Goal: Navigation & Orientation: Understand site structure

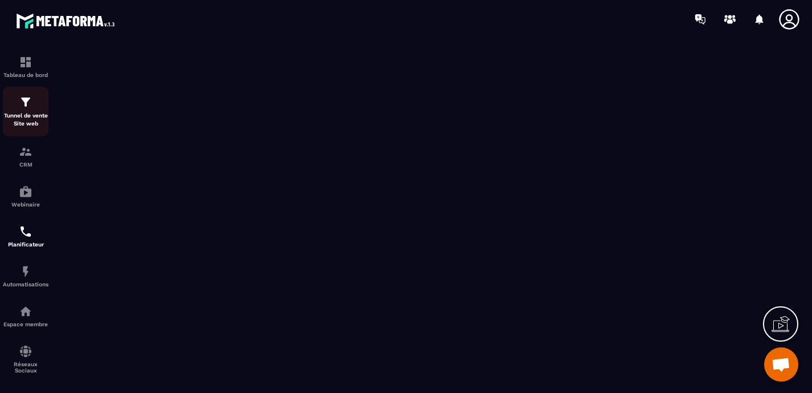
click at [22, 112] on p "Tunnel de vente Site web" at bounding box center [26, 120] width 46 height 16
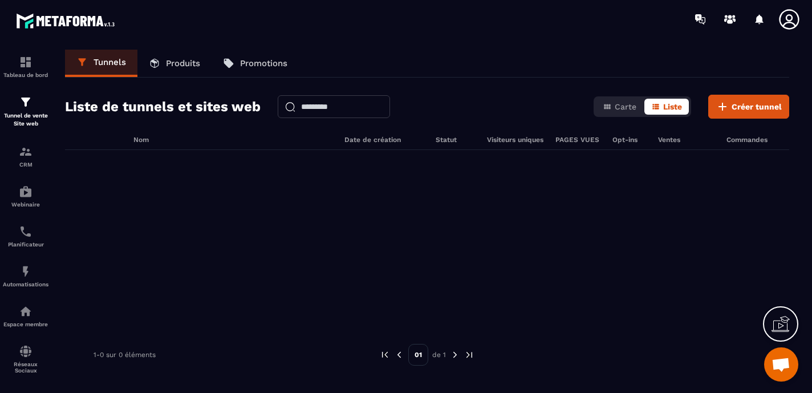
scroll to position [38, 0]
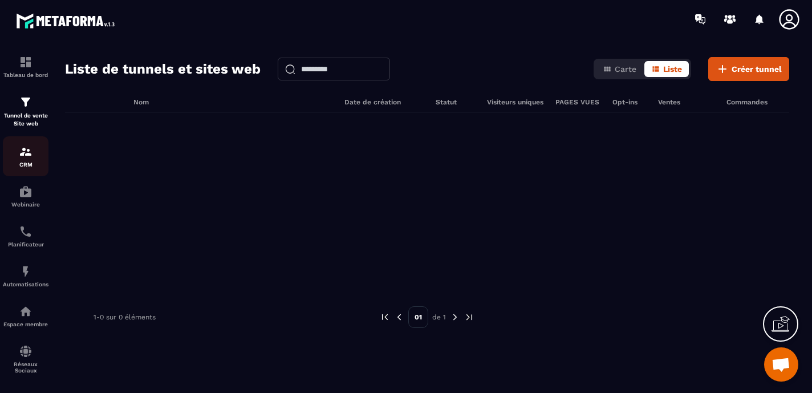
click at [33, 152] on div "CRM" at bounding box center [26, 156] width 46 height 23
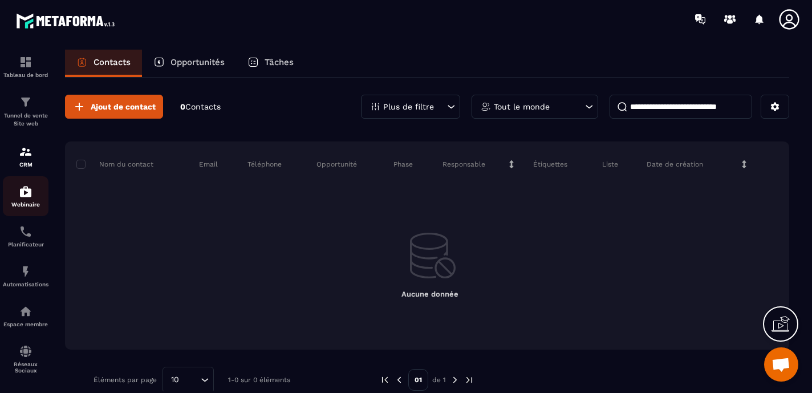
click at [26, 199] on div "Webinaire" at bounding box center [26, 196] width 46 height 23
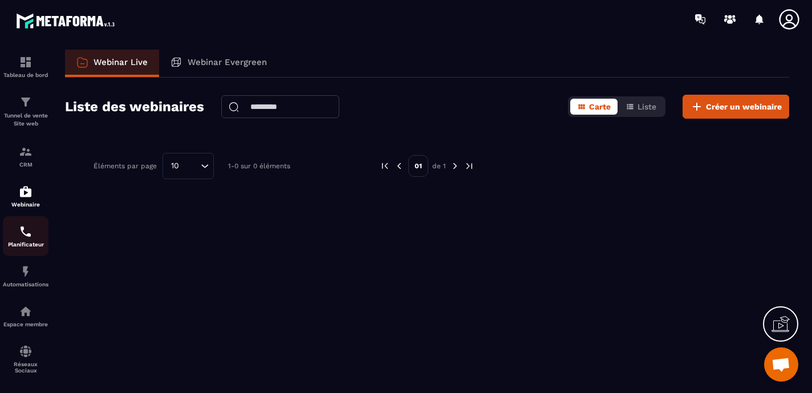
click at [22, 241] on div "Planificateur" at bounding box center [26, 236] width 46 height 23
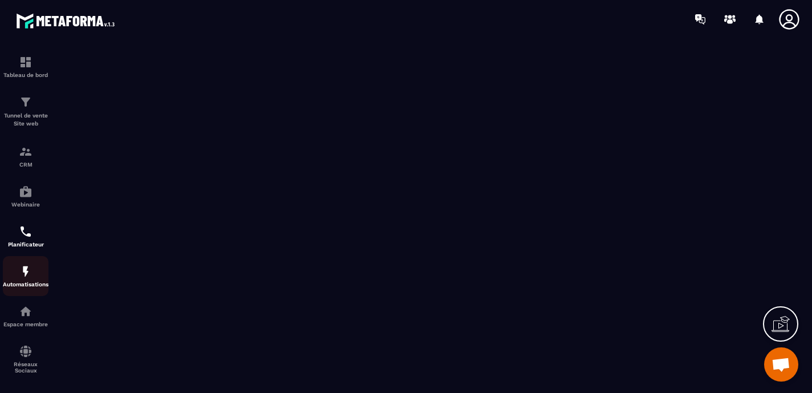
click at [28, 275] on img at bounding box center [26, 271] width 14 height 14
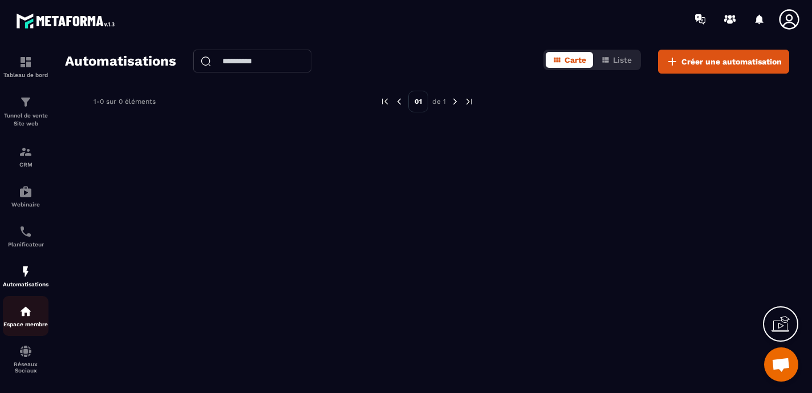
click at [28, 317] on img at bounding box center [26, 311] width 14 height 14
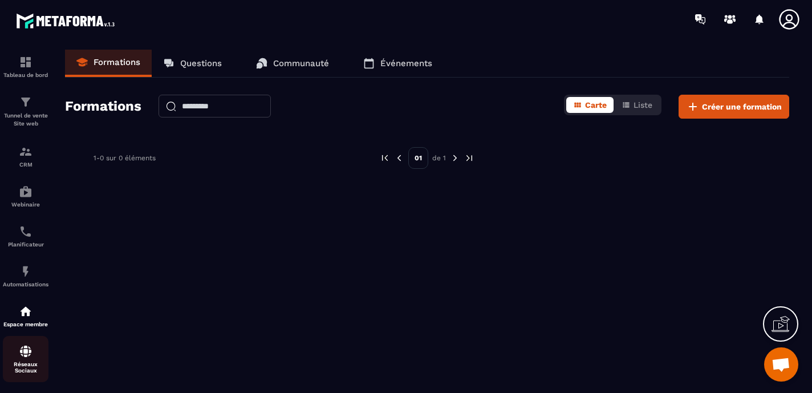
click at [25, 354] on img at bounding box center [26, 351] width 14 height 14
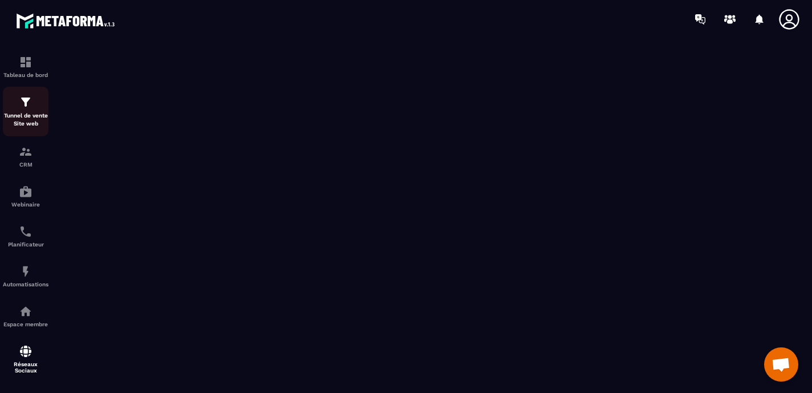
click at [27, 105] on img at bounding box center [26, 102] width 14 height 14
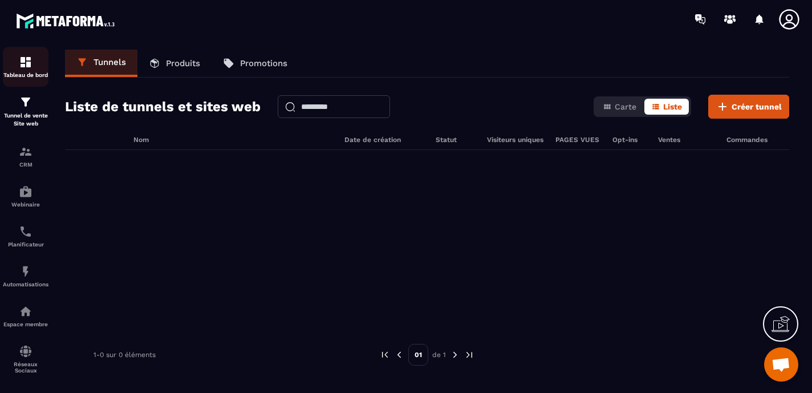
click at [26, 59] on img at bounding box center [26, 62] width 14 height 14
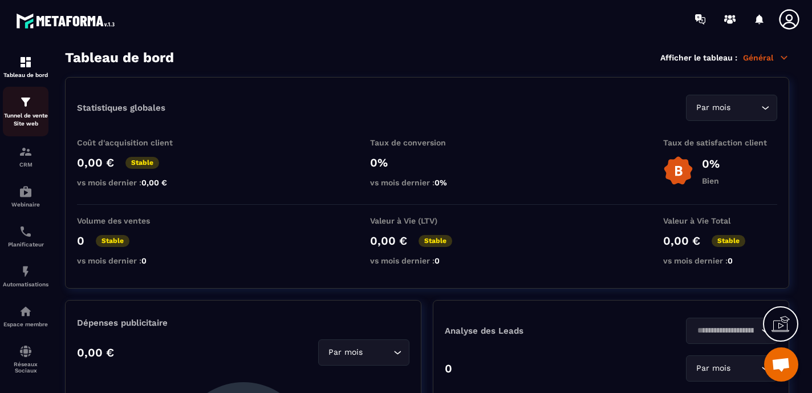
click at [20, 114] on p "Tunnel de vente Site web" at bounding box center [26, 120] width 46 height 16
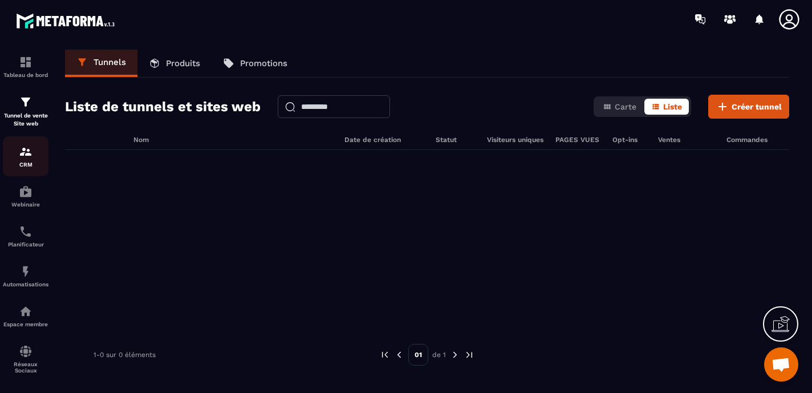
click at [21, 152] on img at bounding box center [26, 152] width 14 height 14
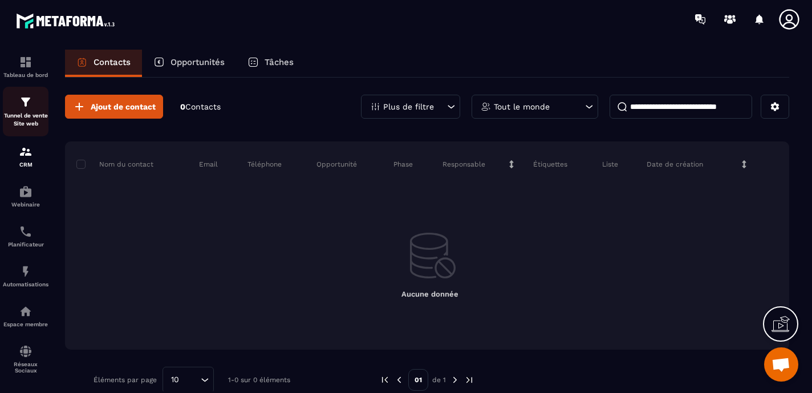
click at [21, 107] on img at bounding box center [26, 102] width 14 height 14
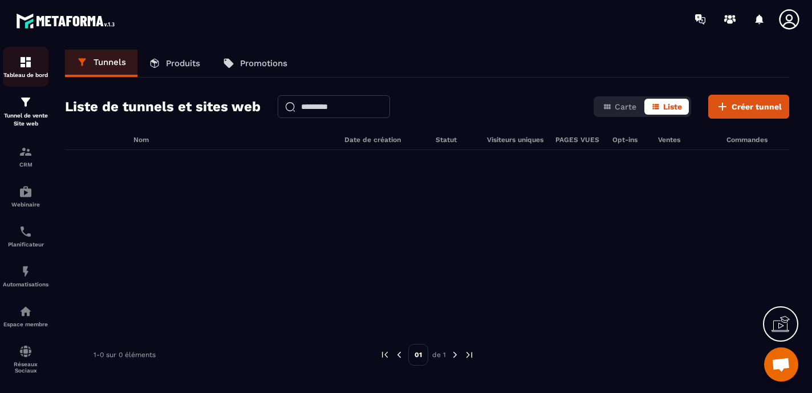
click at [25, 68] on img at bounding box center [26, 62] width 14 height 14
